Goal: Transaction & Acquisition: Download file/media

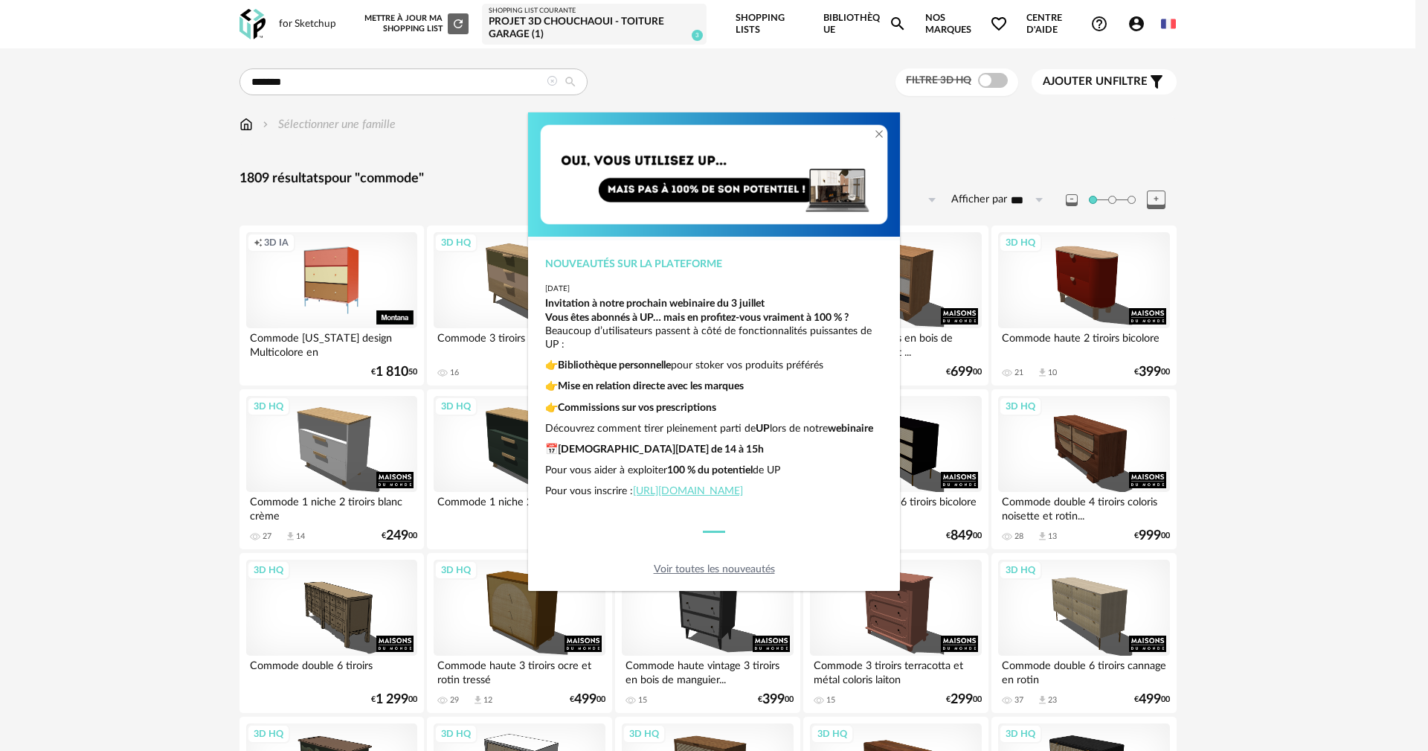
click at [190, 405] on div "Nouveautés sur la plateforme [DATE] Invitation à notre prochain webinaire du [D…" at bounding box center [714, 375] width 1428 height 751
click at [889, 550] on div "Nouveautés sur la plateforme 2025-06-26 Invitation à notre prochain webinaire d…" at bounding box center [714, 351] width 372 height 478
click at [745, 97] on div "Nouveautés sur la plateforme 2025-06-26 Invitation à notre prochain webinaire d…" at bounding box center [714, 375] width 1428 height 751
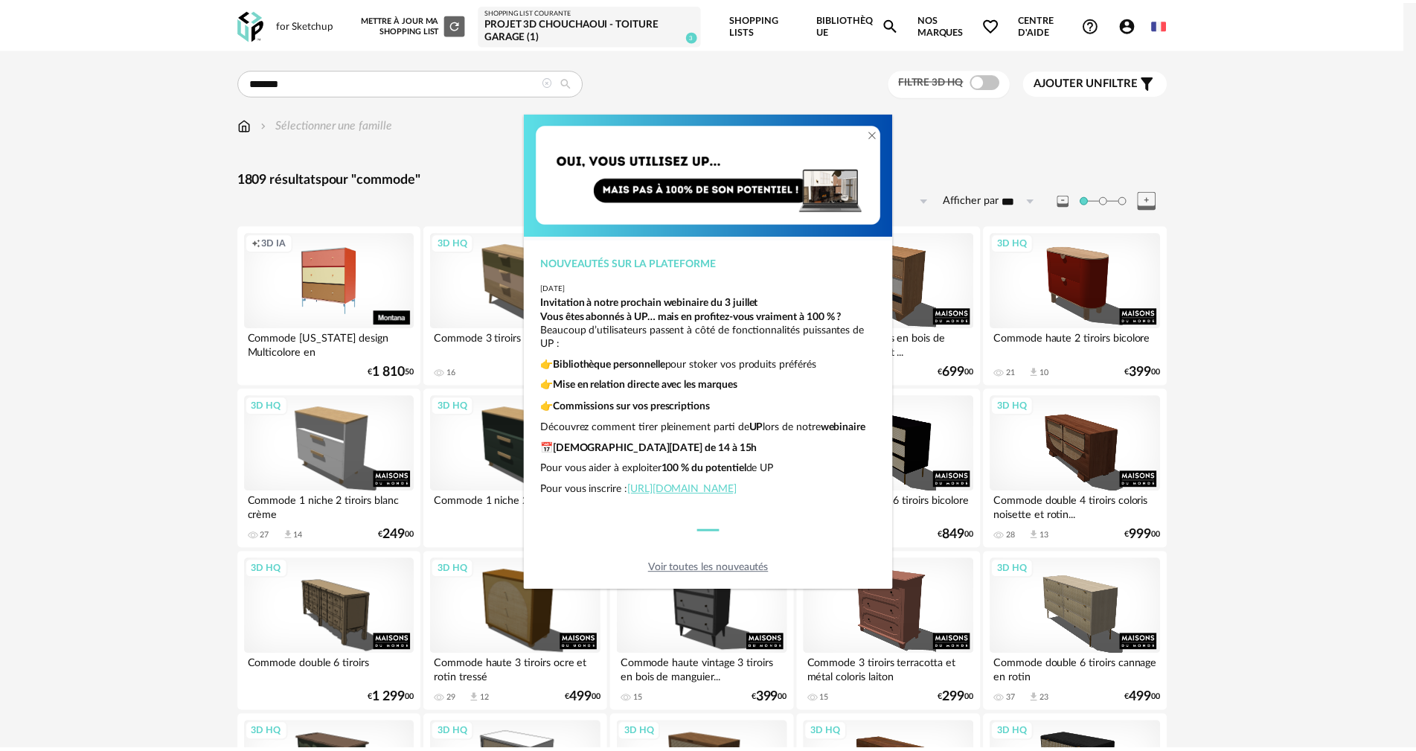
scroll to position [0, 0]
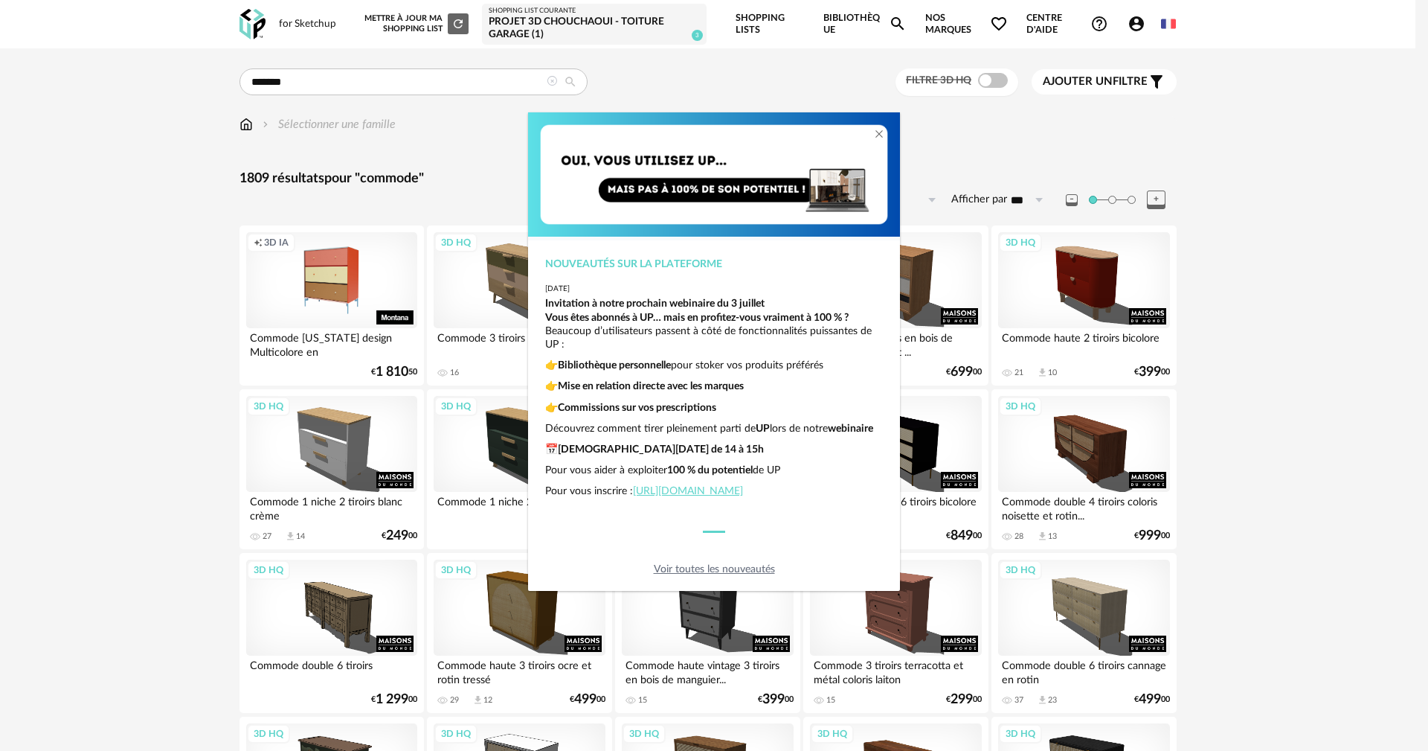
click at [683, 137] on img "dialog" at bounding box center [714, 174] width 372 height 124
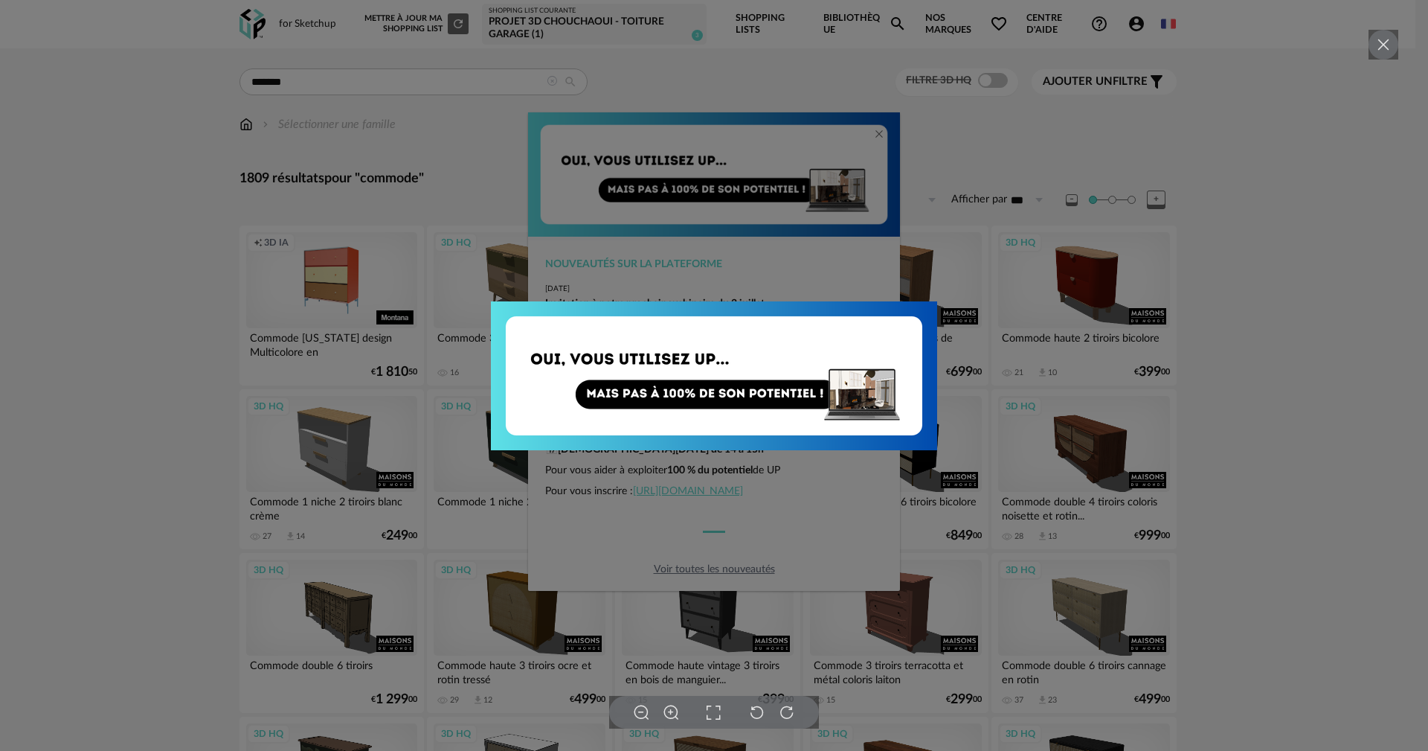
click at [1391, 44] on icon at bounding box center [1384, 45] width 18 height 18
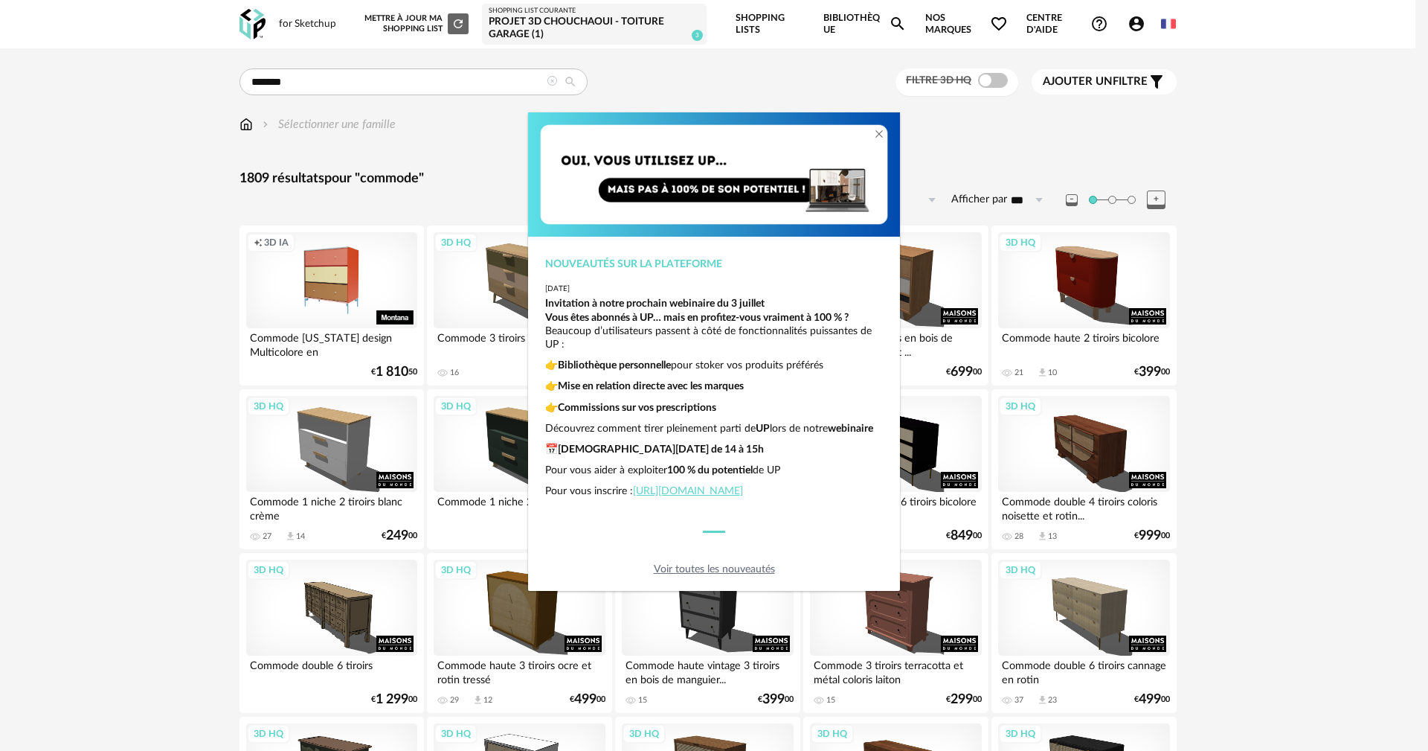
click at [774, 129] on img "dialog" at bounding box center [714, 174] width 372 height 124
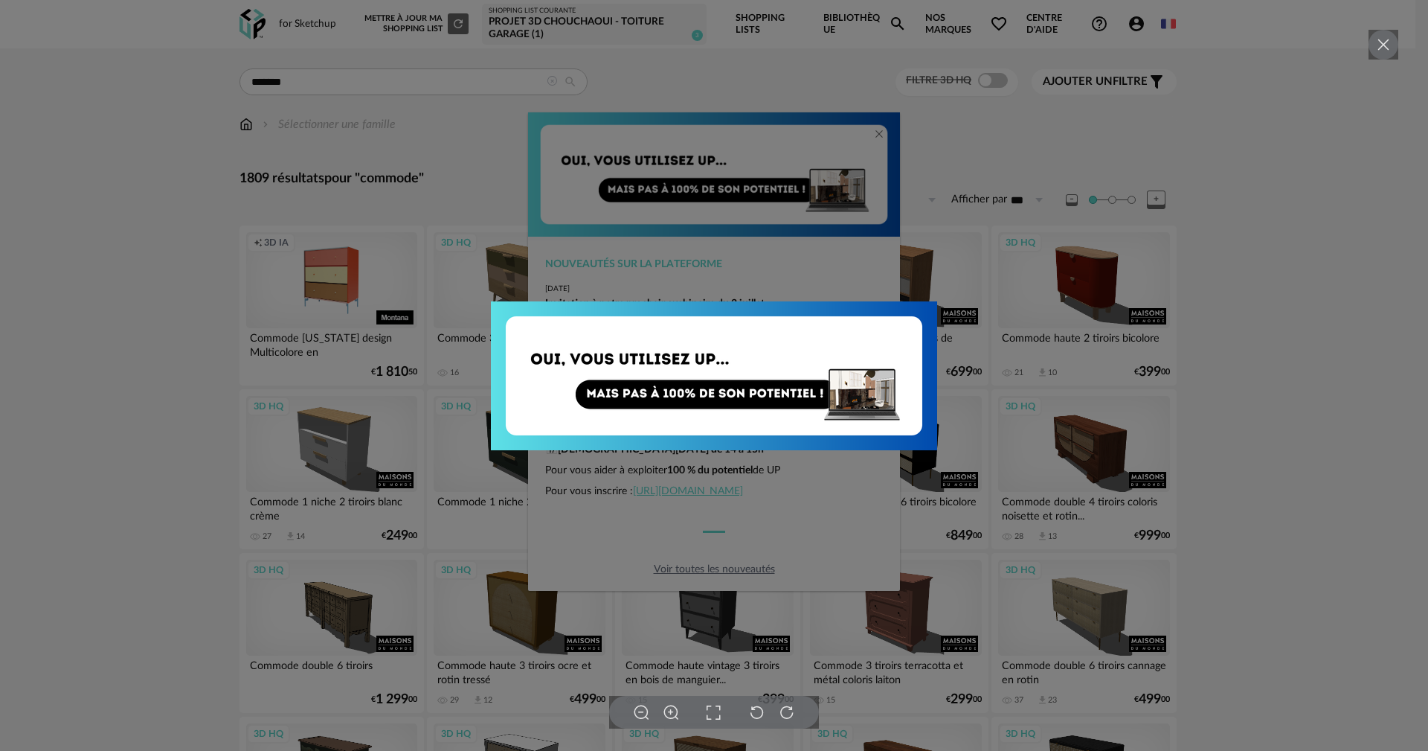
click at [1380, 43] on icon at bounding box center [1384, 45] width 18 height 18
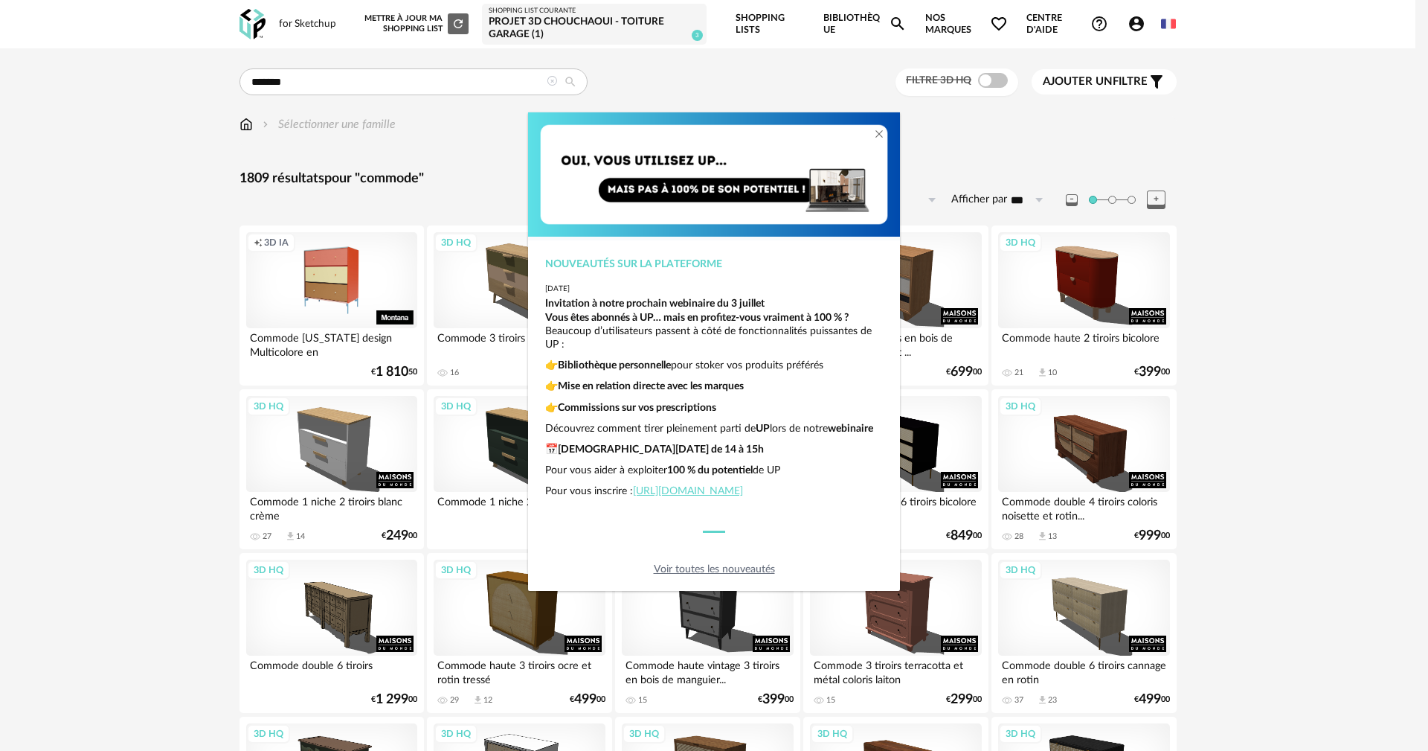
click at [712, 564] on link "Voir toutes les nouveautés" at bounding box center [714, 569] width 121 height 10
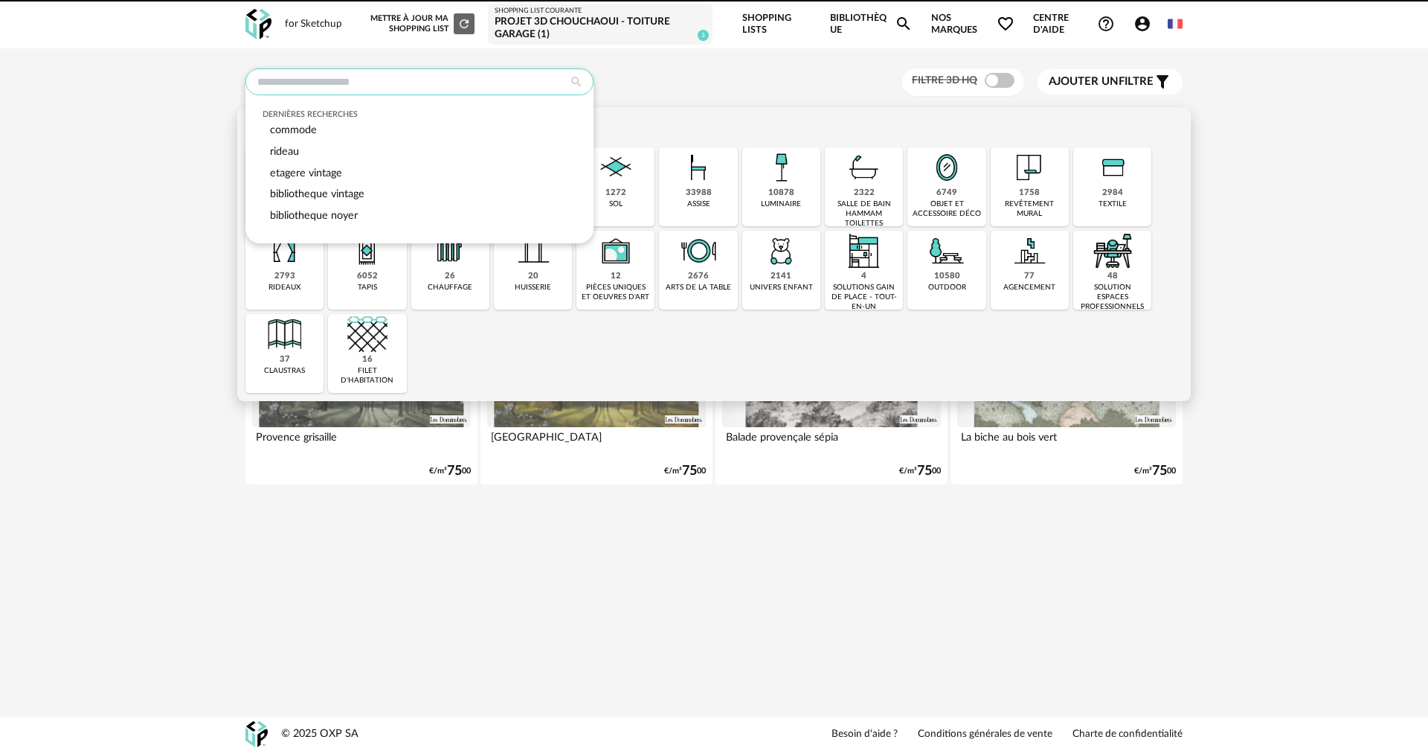
click at [360, 83] on input "text" at bounding box center [419, 81] width 348 height 27
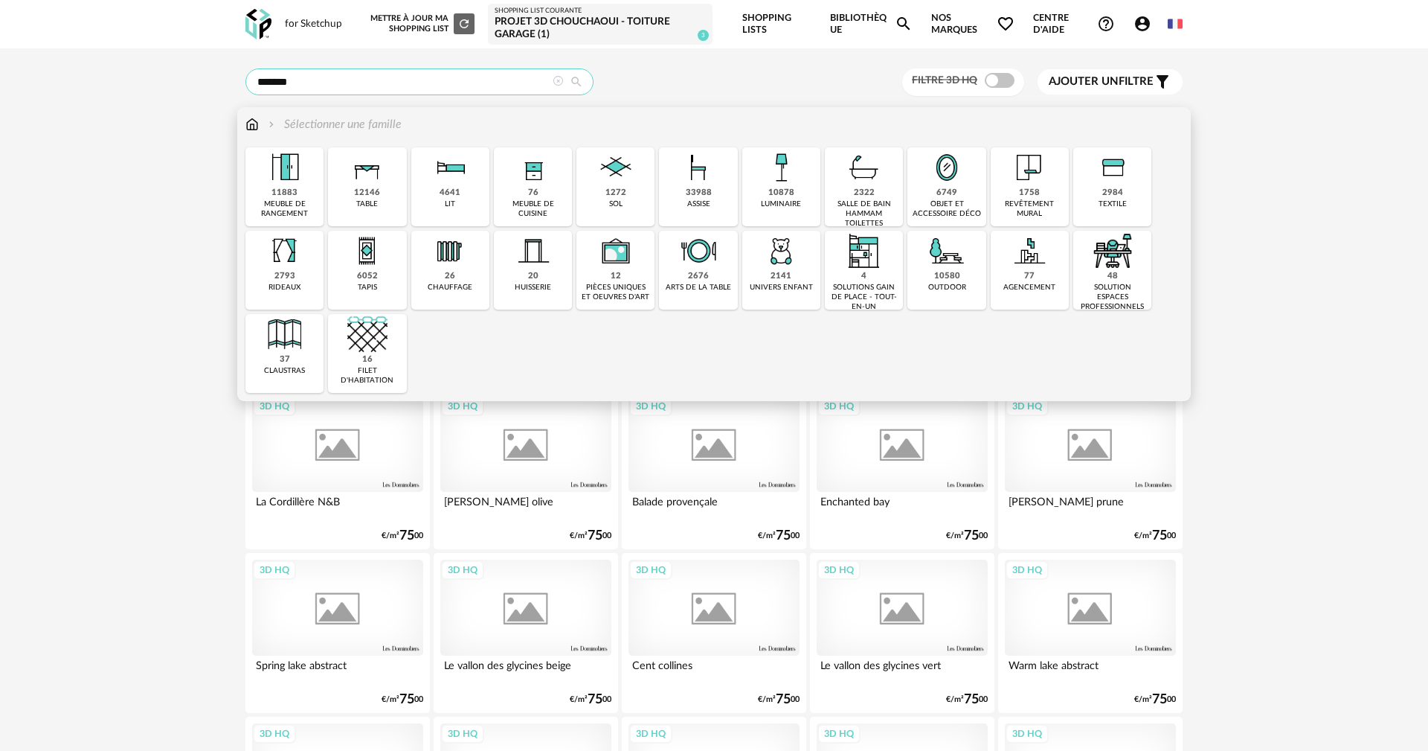
type input "*******"
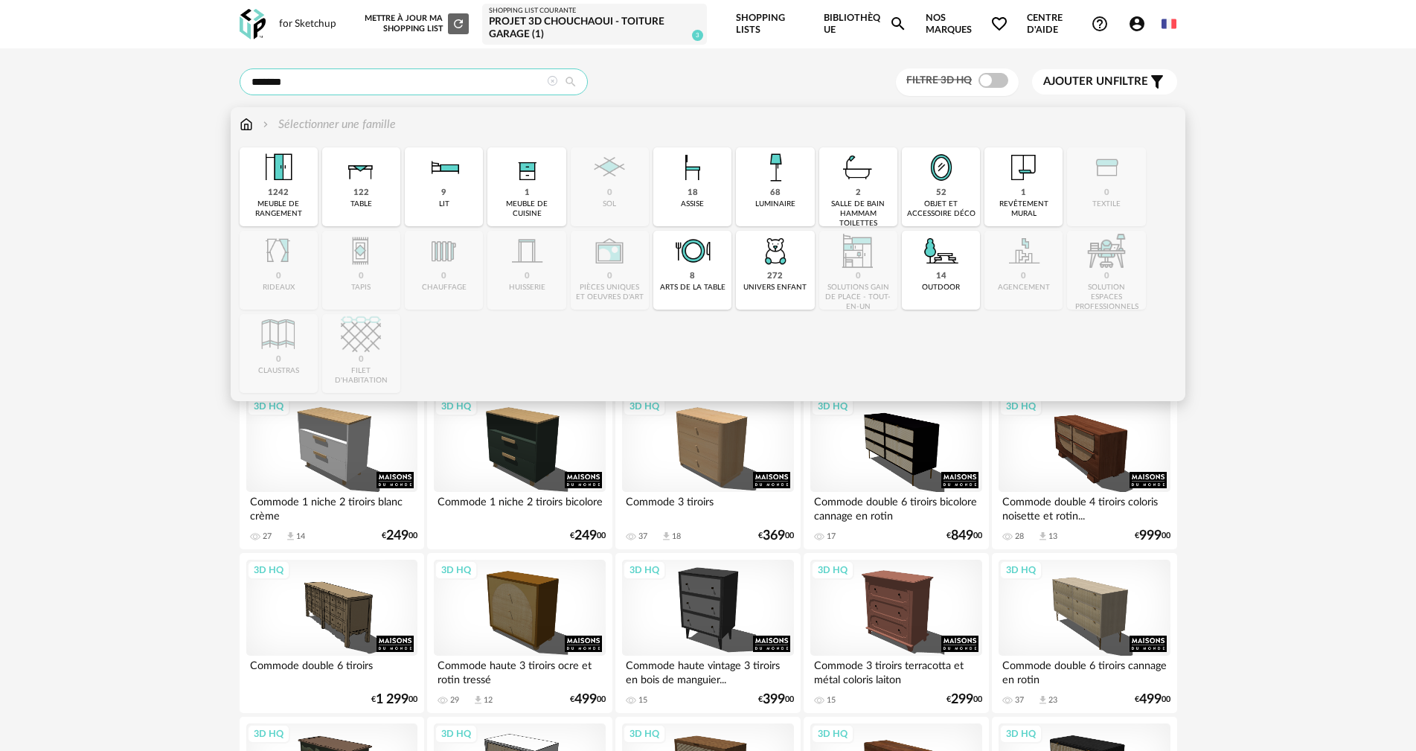
scroll to position [1314, 0]
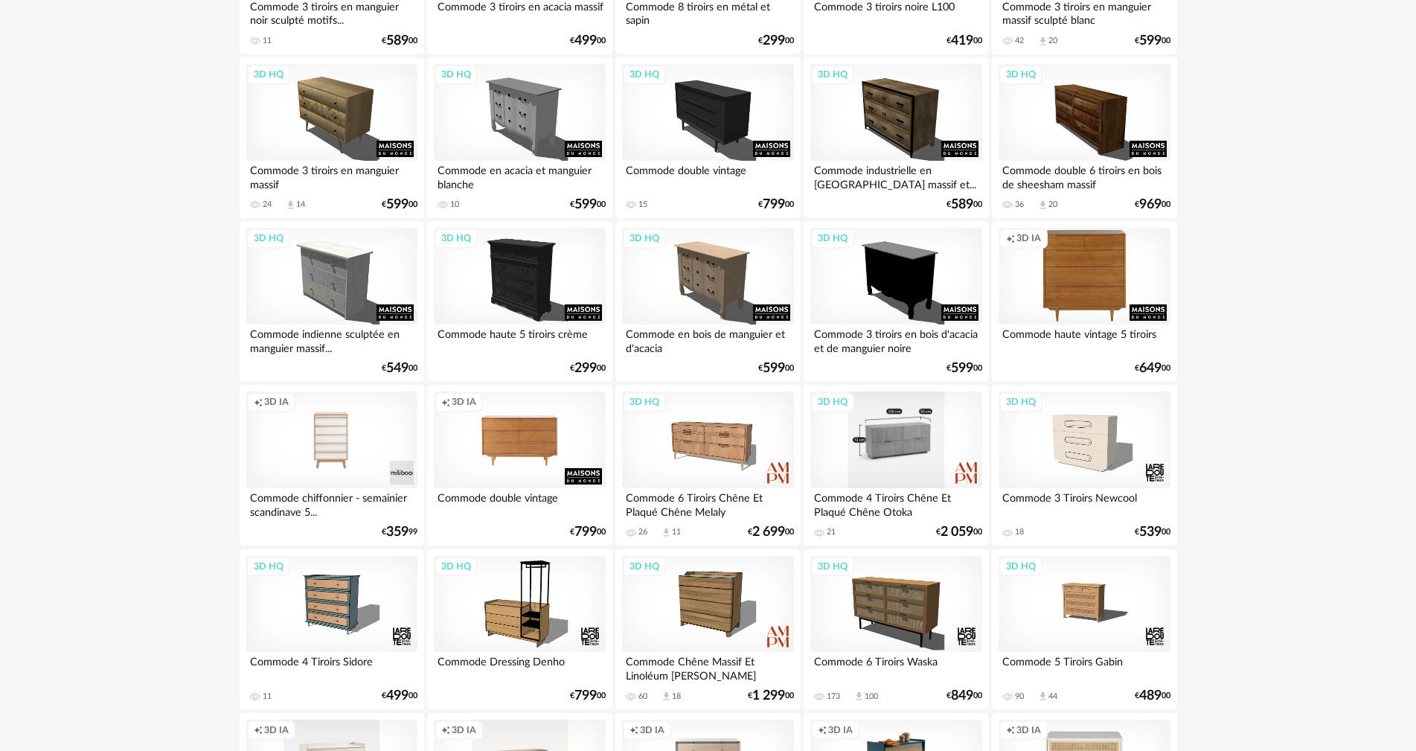
click at [919, 445] on div "3D HQ" at bounding box center [895, 439] width 171 height 97
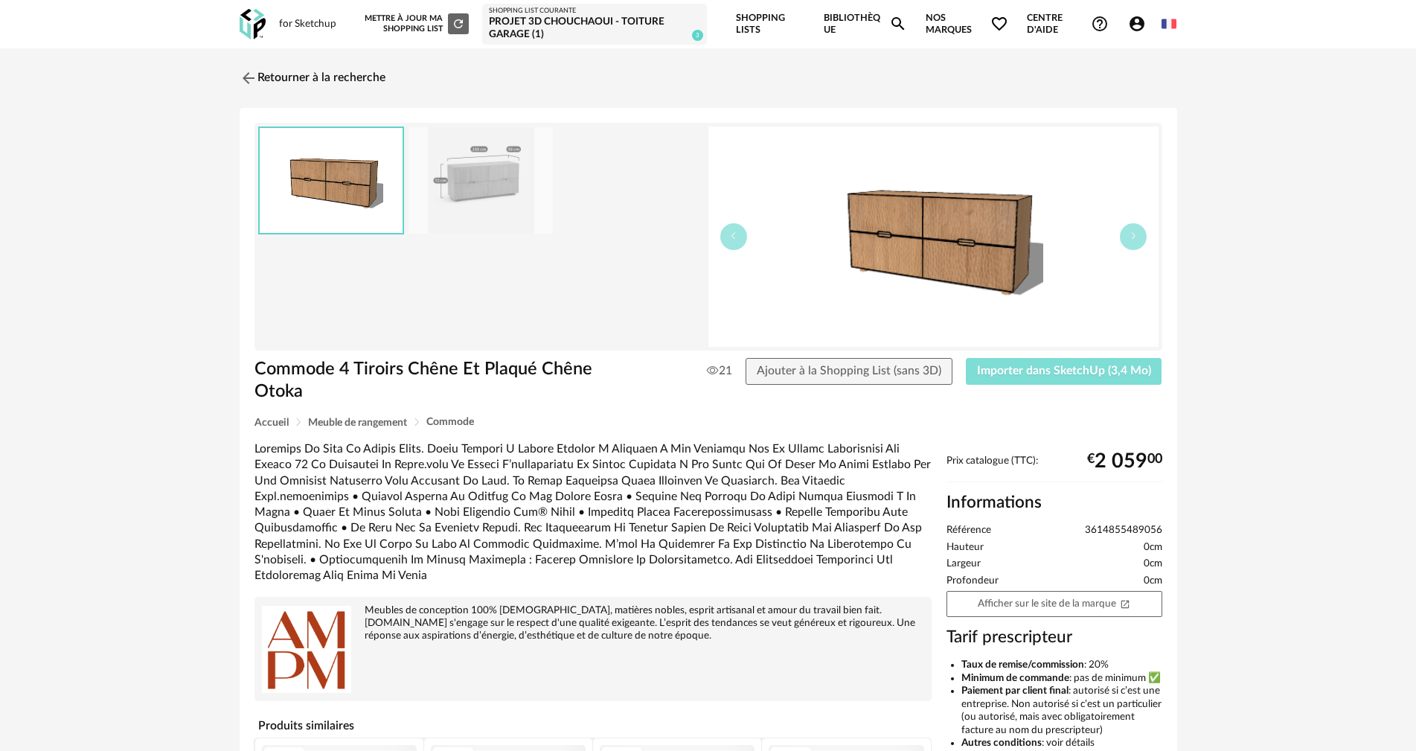
click at [1004, 374] on span "Importer dans SketchUp (3,4 Mo)" at bounding box center [1064, 370] width 174 height 12
